Goal: Transaction & Acquisition: Purchase product/service

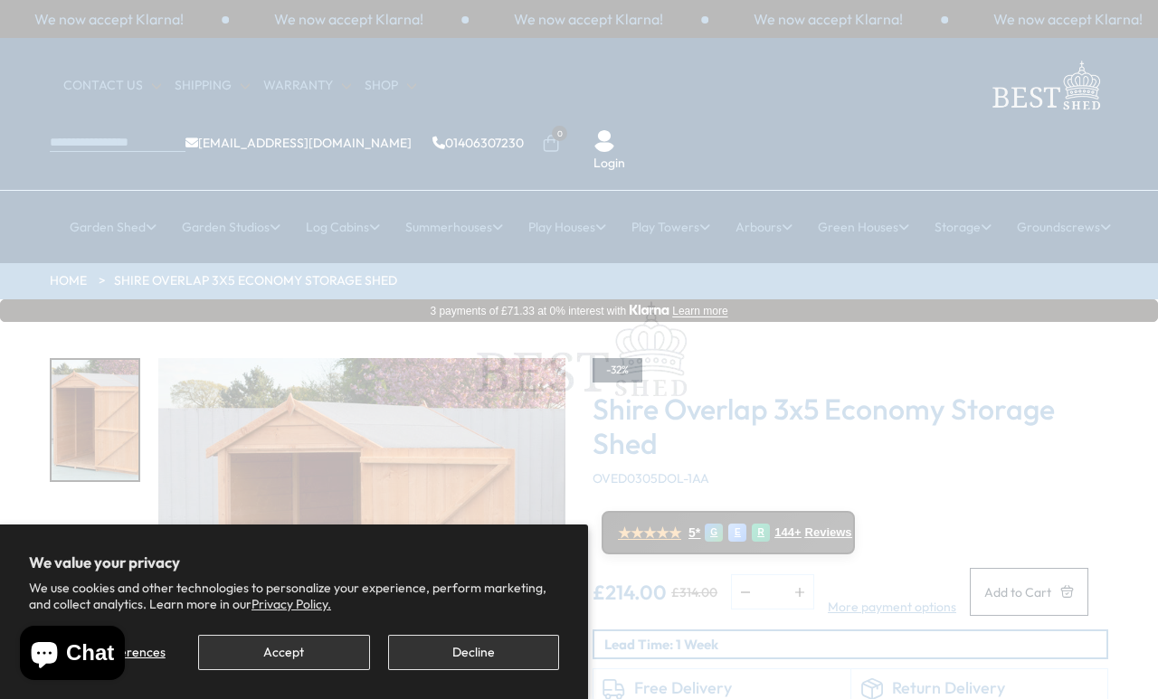
scroll to position [8, 0]
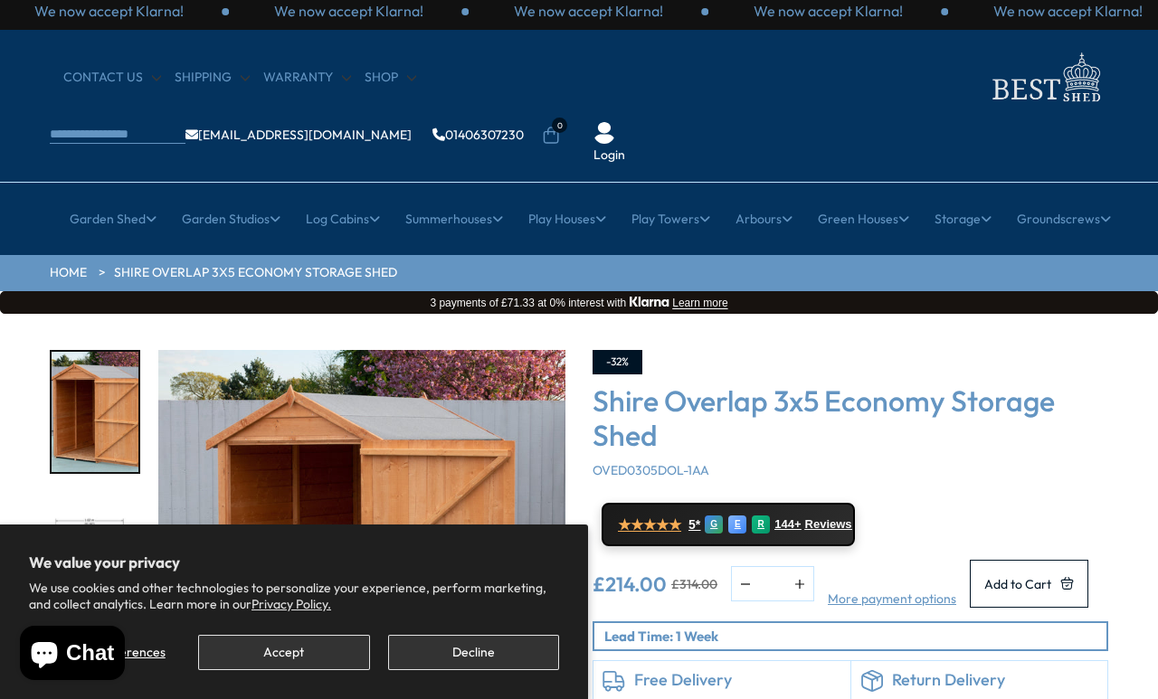
click at [308, 654] on button "Accept" at bounding box center [283, 652] width 171 height 35
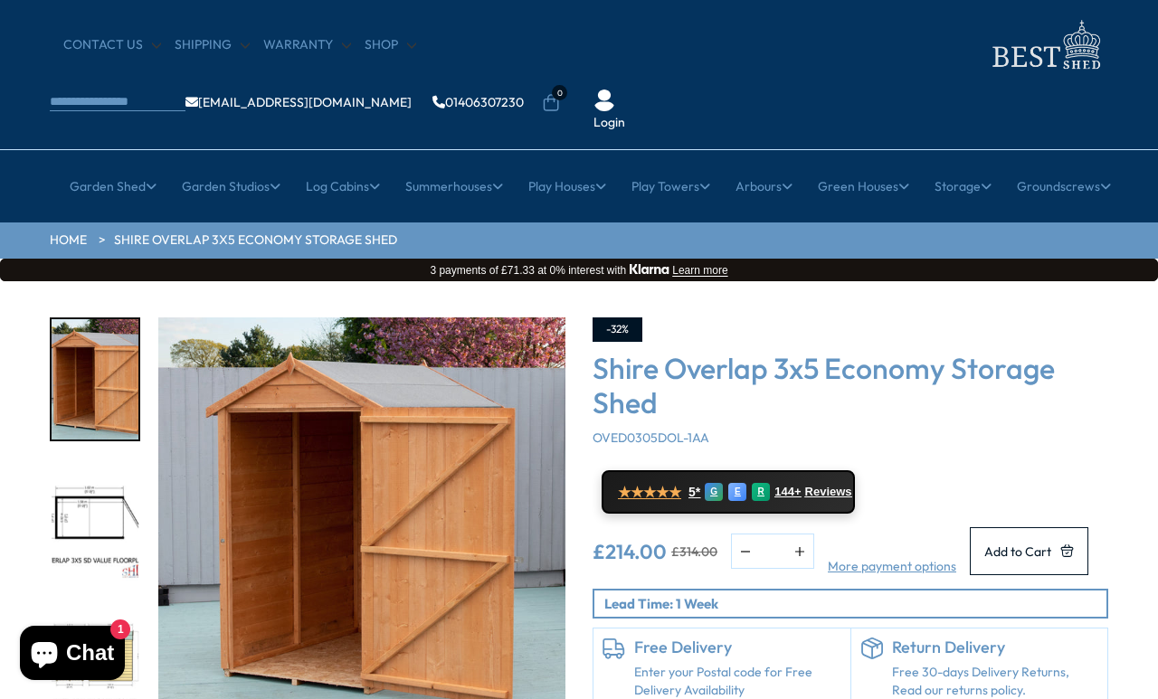
scroll to position [24, 0]
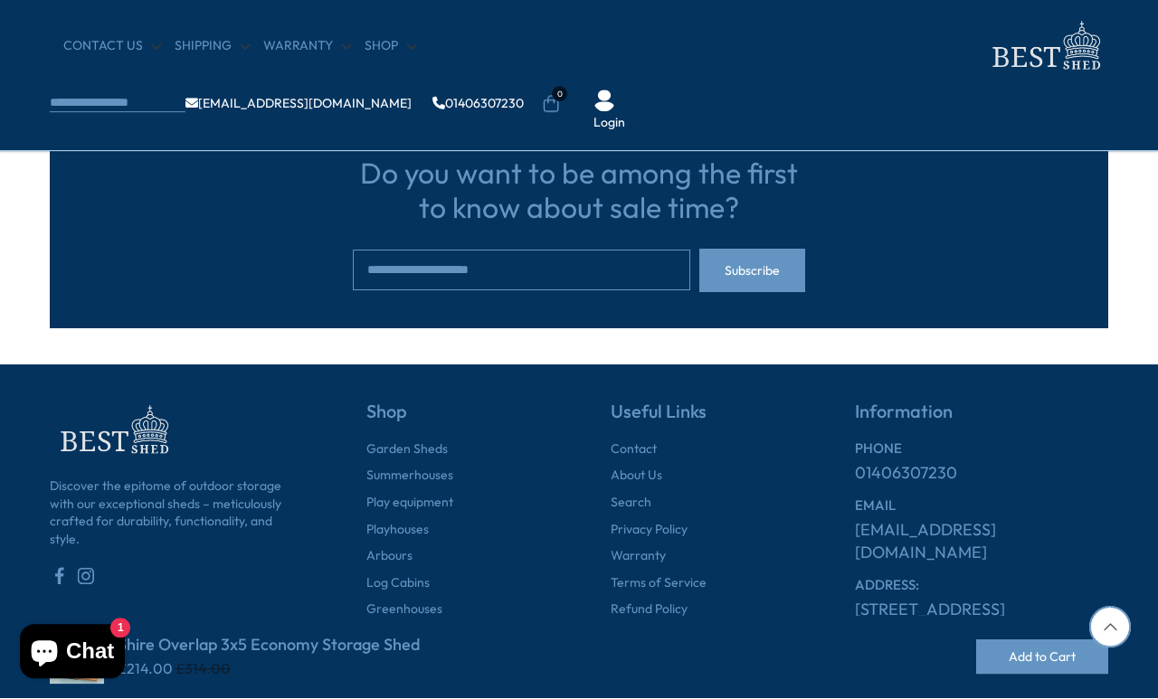
scroll to position [4718, 0]
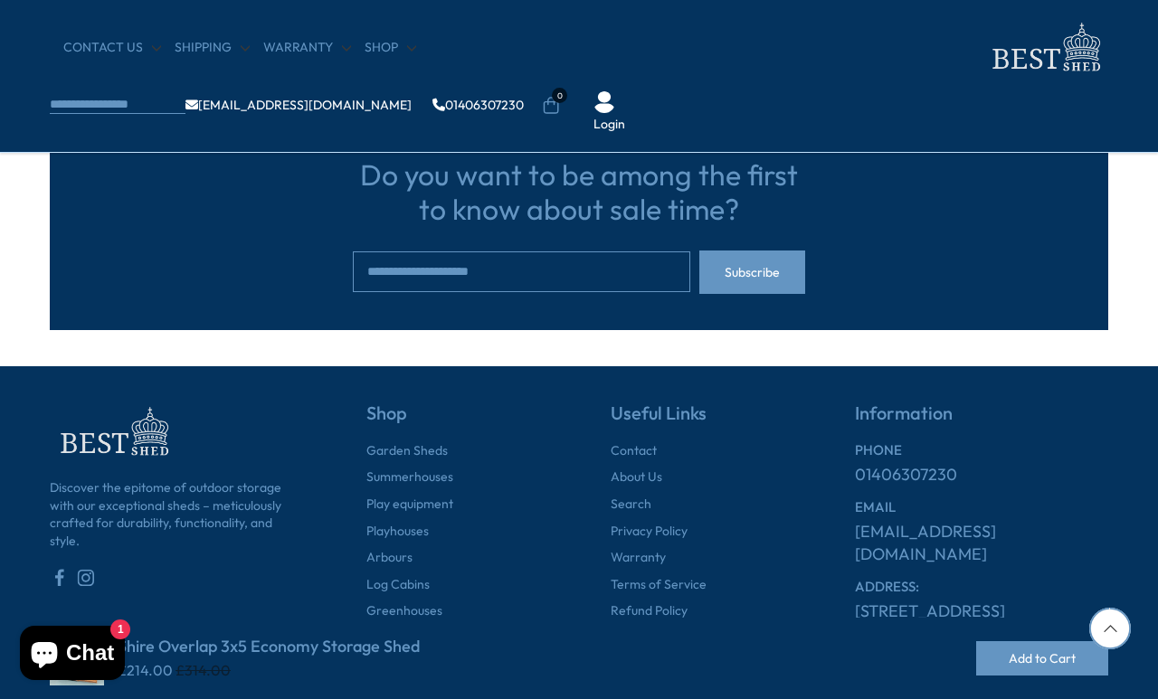
click at [1053, 676] on button "Add to Cart" at bounding box center [1042, 658] width 132 height 34
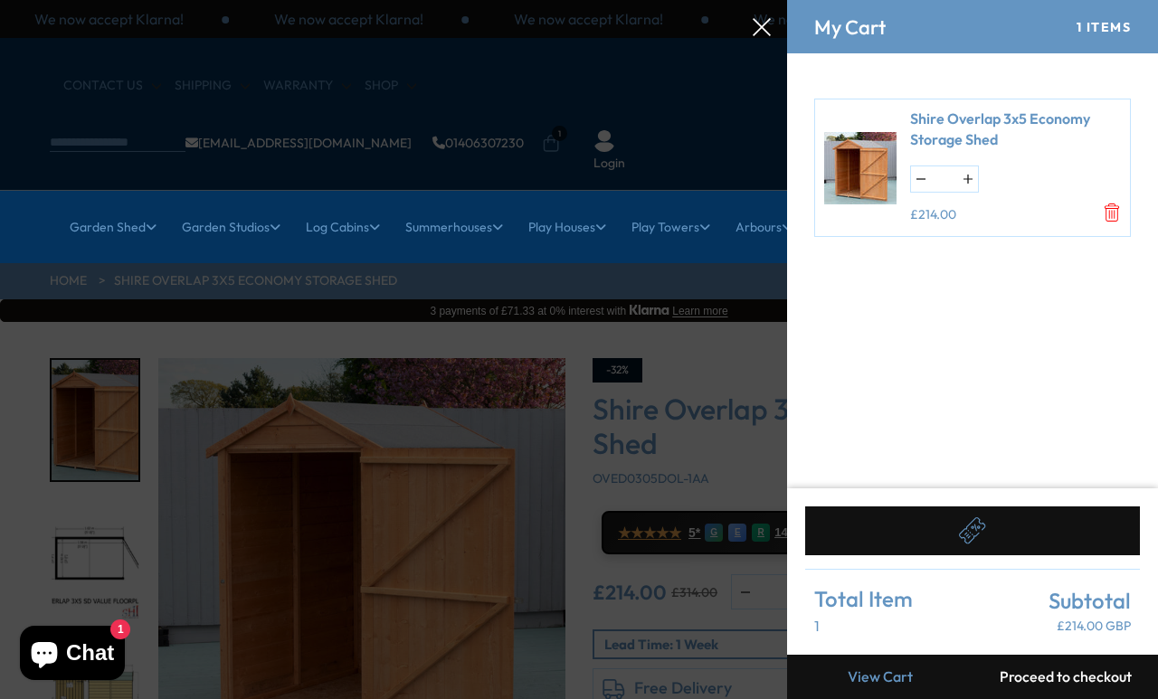
click at [752, 0] on div at bounding box center [579, 0] width 1158 height 0
click at [754, 34] on icon at bounding box center [761, 27] width 18 height 18
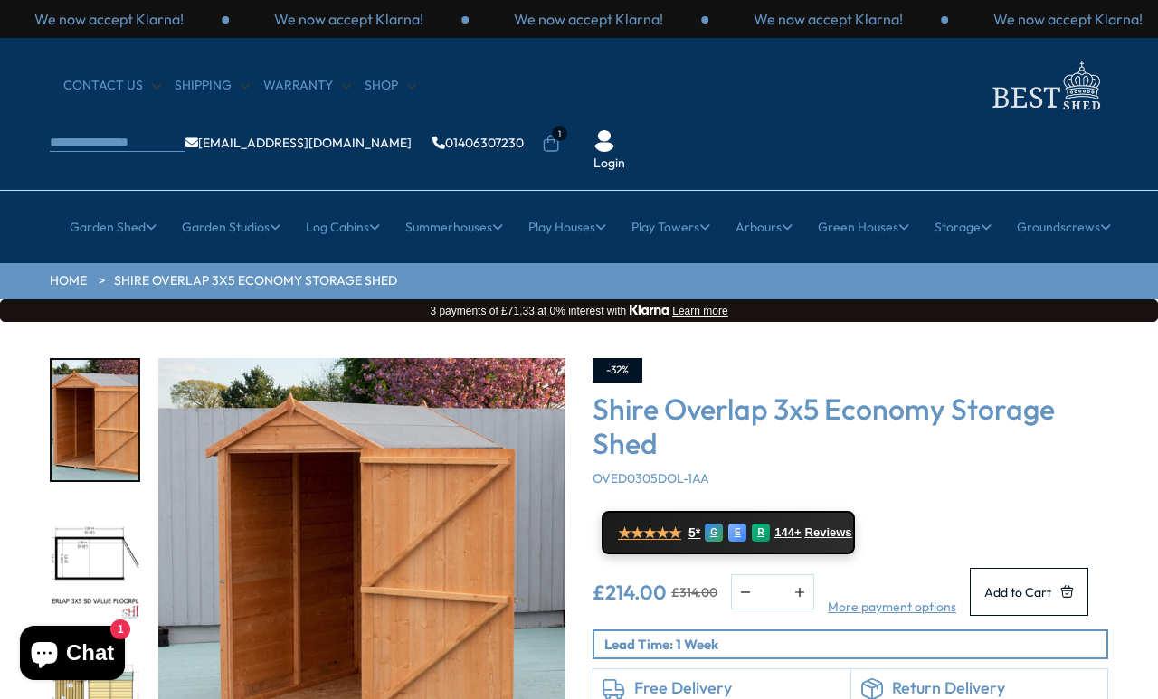
click at [927, 443] on div "-32% Shire Overlap 3x5 Economy Storage Shed OVED0305DOL-1AA ★★★★★ 5* G E R 144+…" at bounding box center [850, 554] width 516 height 392
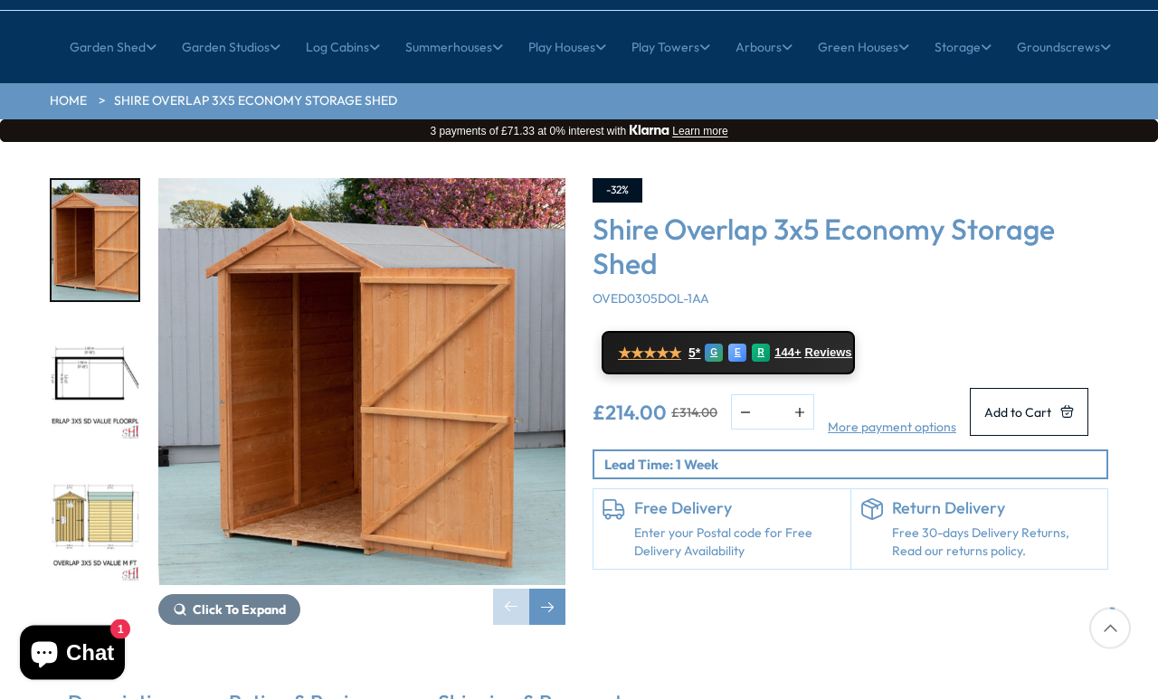
scroll to position [181, 0]
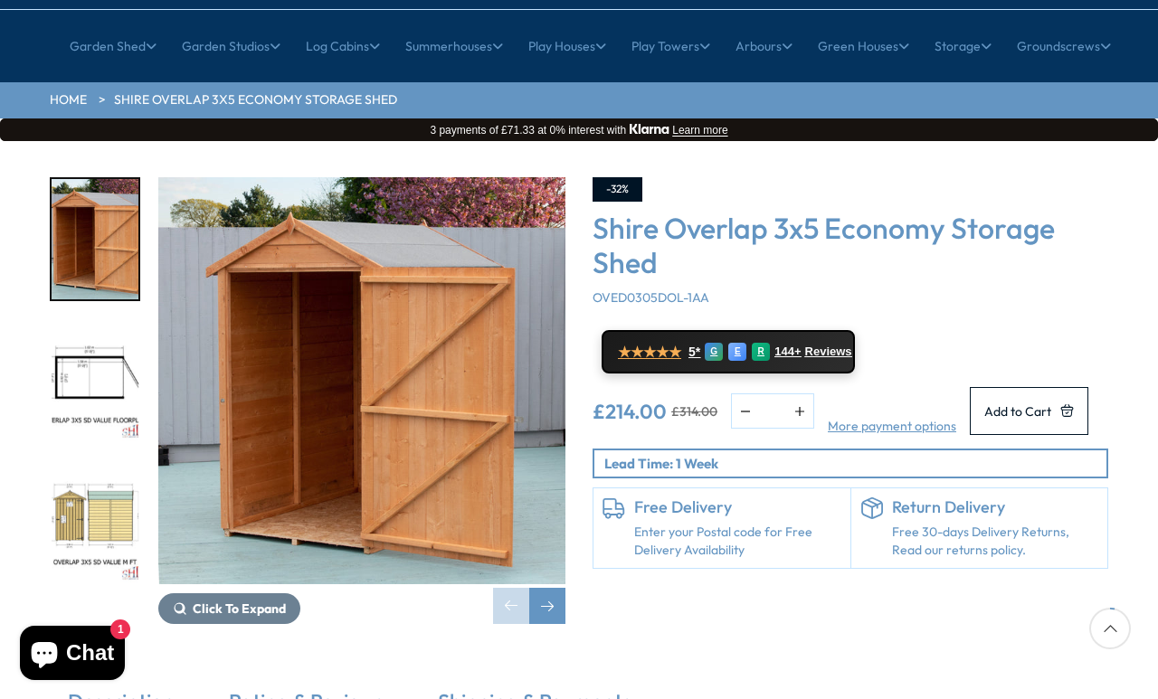
click at [885, 454] on p "Lead Time: 1 Week" at bounding box center [855, 463] width 502 height 19
click at [733, 454] on p "Lead Time: 1 Week" at bounding box center [855, 463] width 502 height 19
click at [755, 524] on link "Enter your Postal code for Free Delivery Availability" at bounding box center [737, 541] width 207 height 35
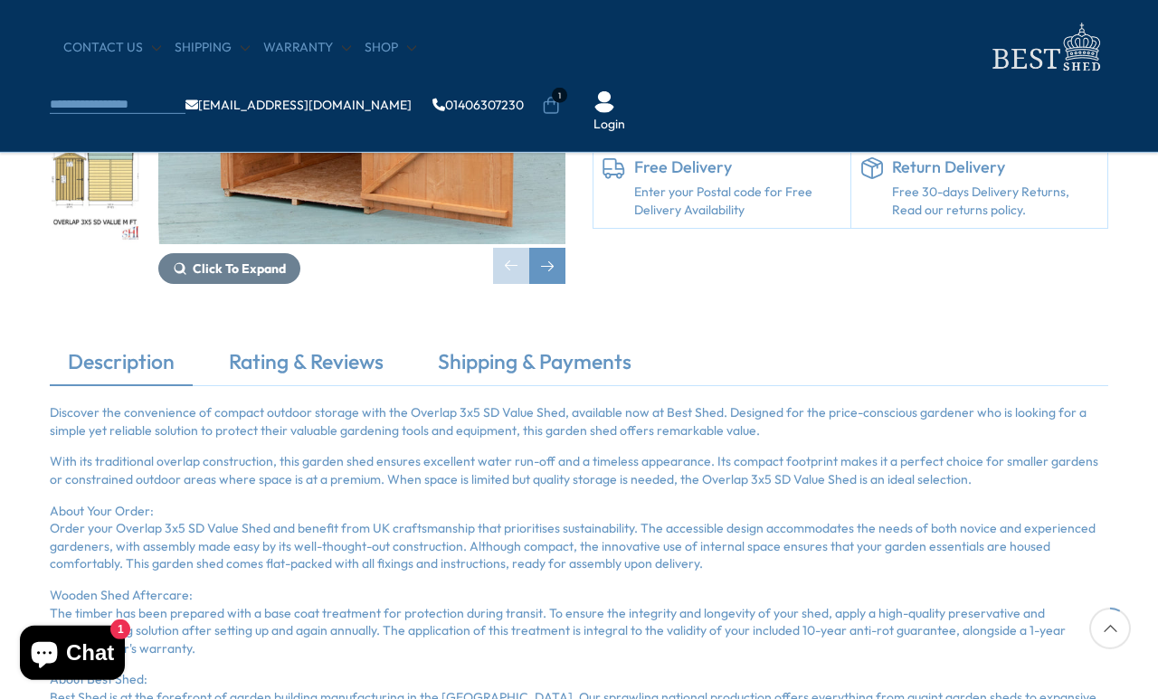
scroll to position [384, 0]
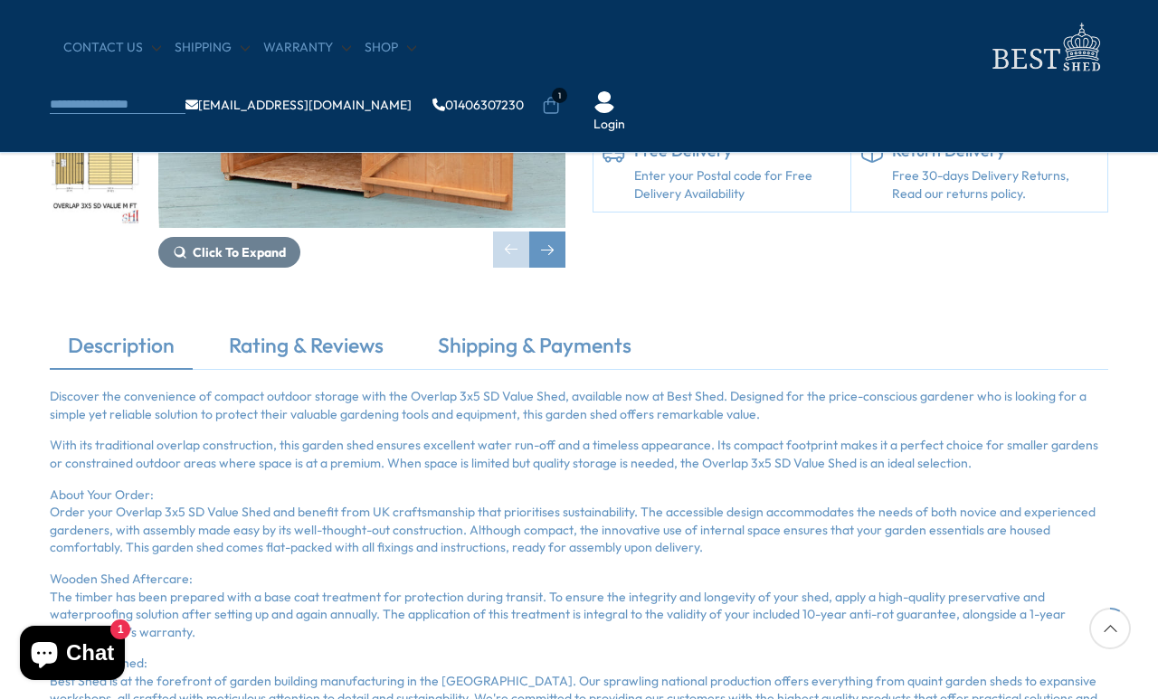
click at [719, 201] on link "Enter your Postal code for Free Delivery Availability" at bounding box center [737, 184] width 207 height 35
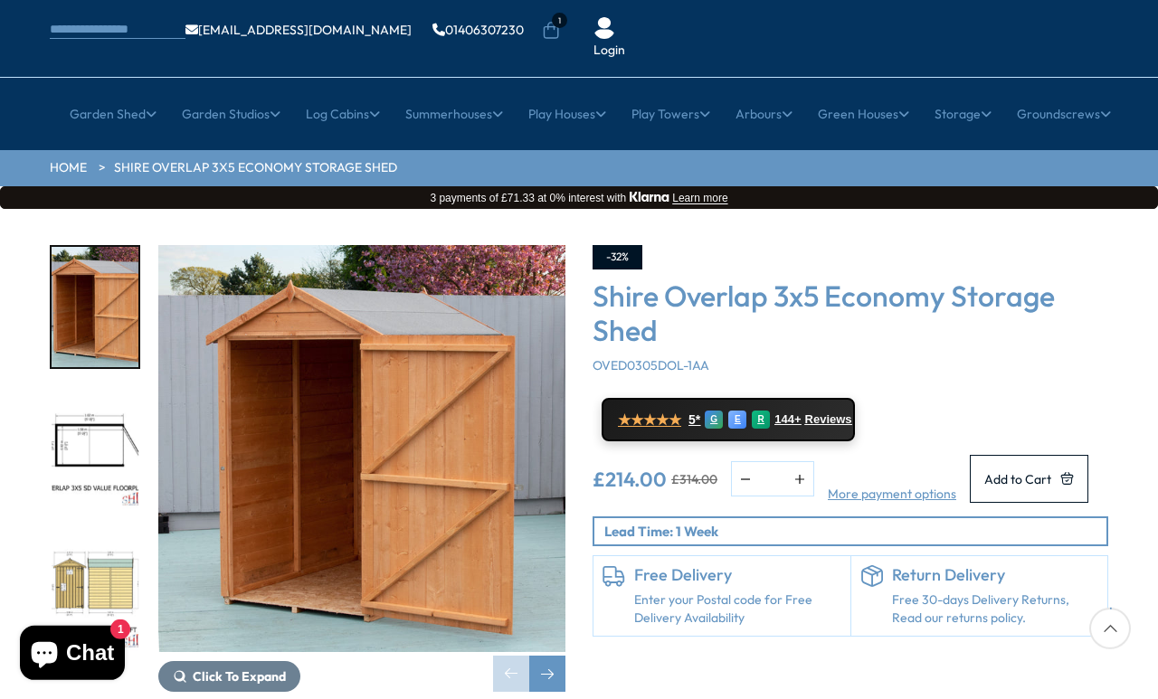
scroll to position [62, 0]
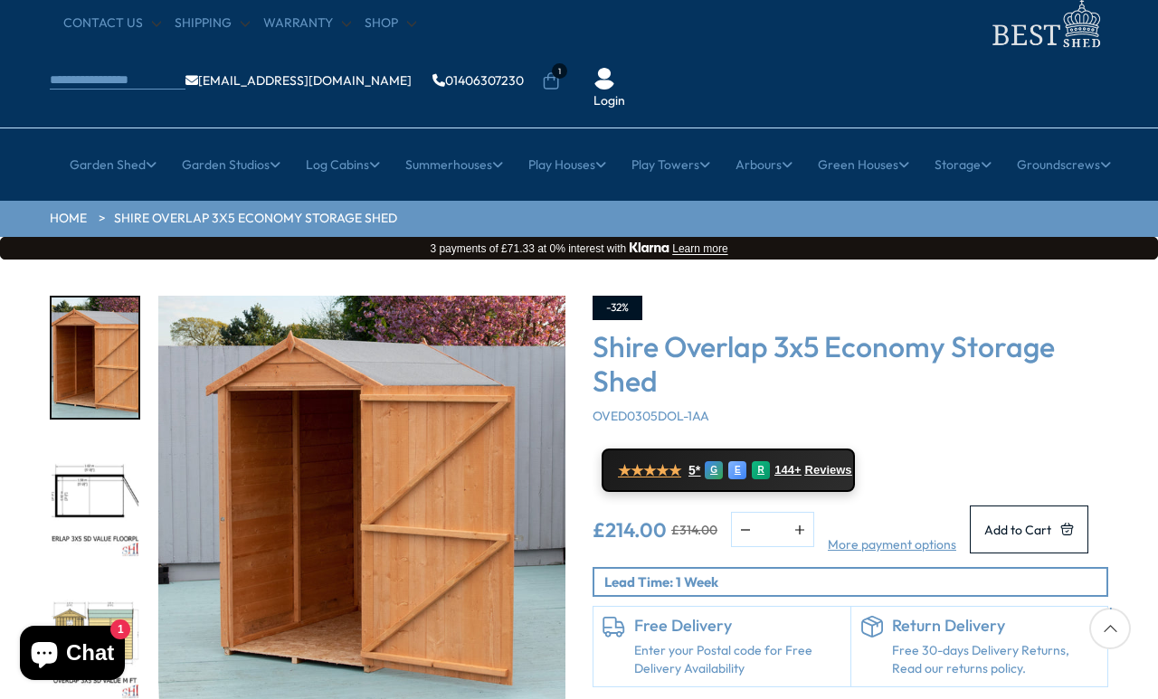
click at [758, 642] on link "Enter your Postal code for Free Delivery Availability" at bounding box center [737, 659] width 207 height 35
click at [798, 642] on link "Enter your Postal code for Free Delivery Availability" at bounding box center [737, 659] width 207 height 35
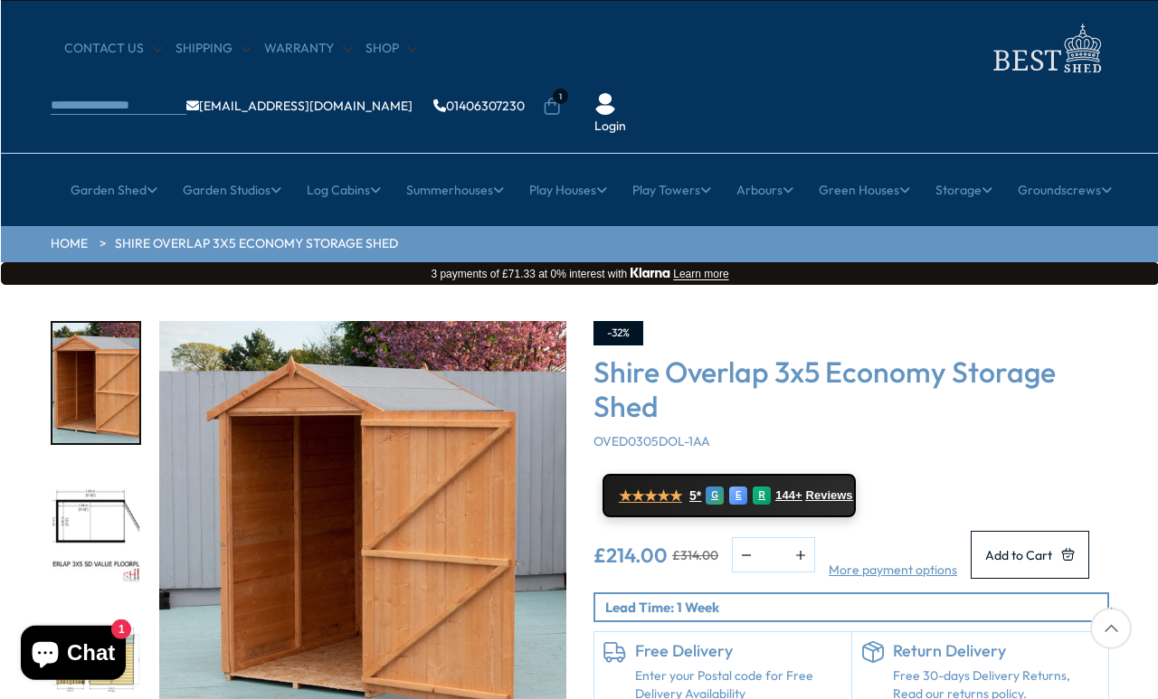
scroll to position [0, 0]
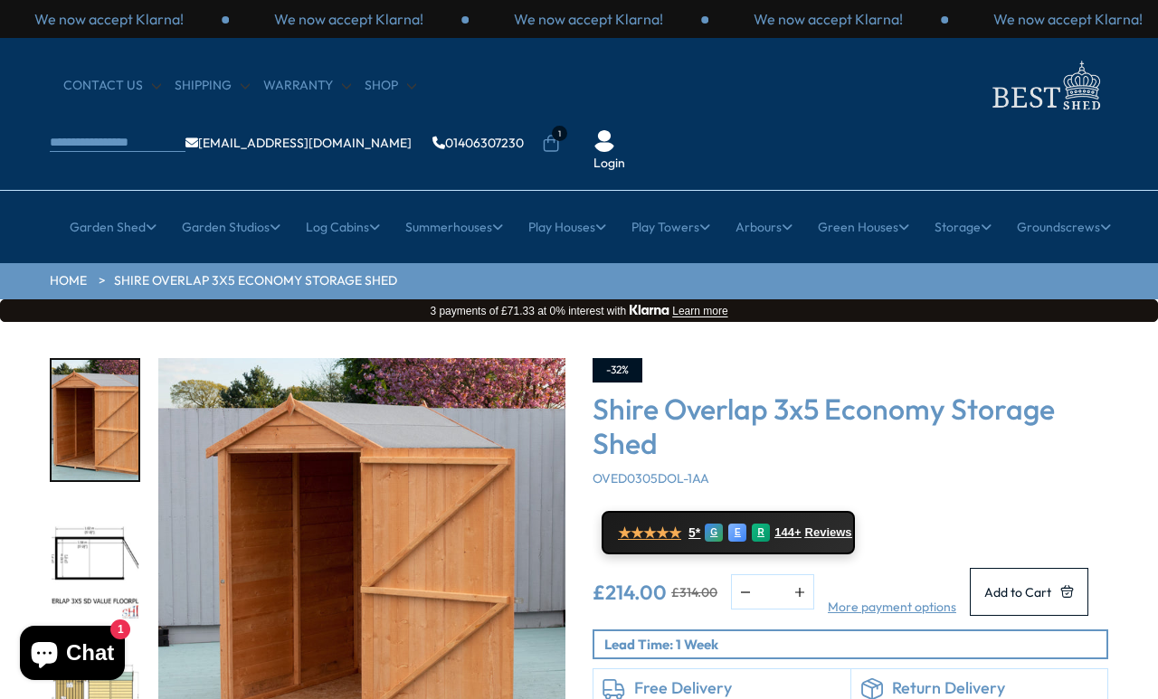
scroll to position [243, 0]
